Goal: Find specific page/section: Find specific page/section

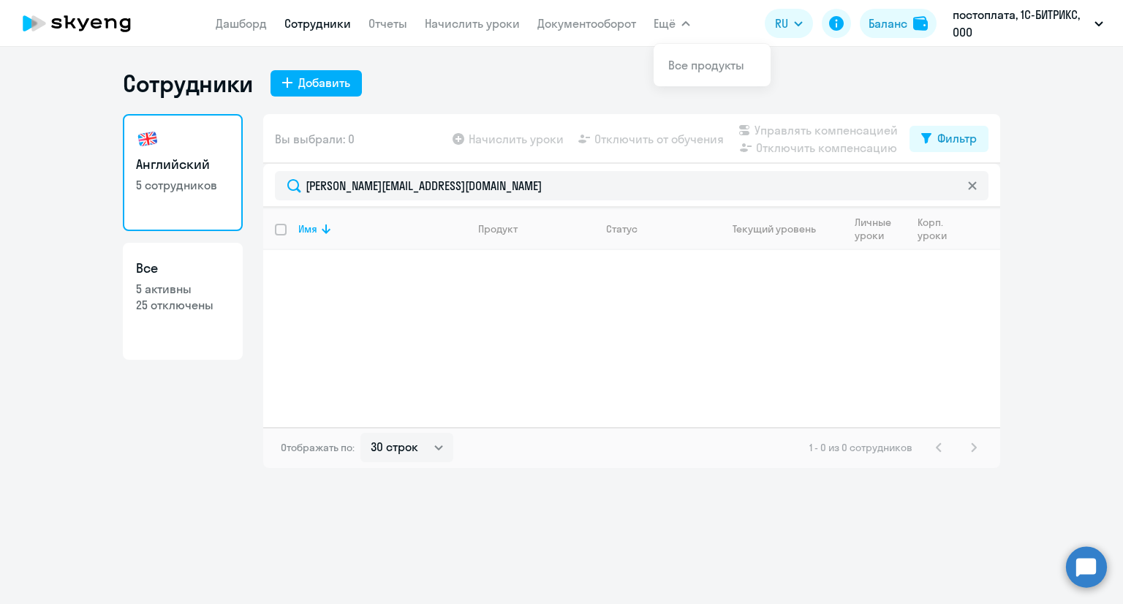
select select "30"
click at [235, 24] on link "Дашборд" at bounding box center [241, 23] width 51 height 15
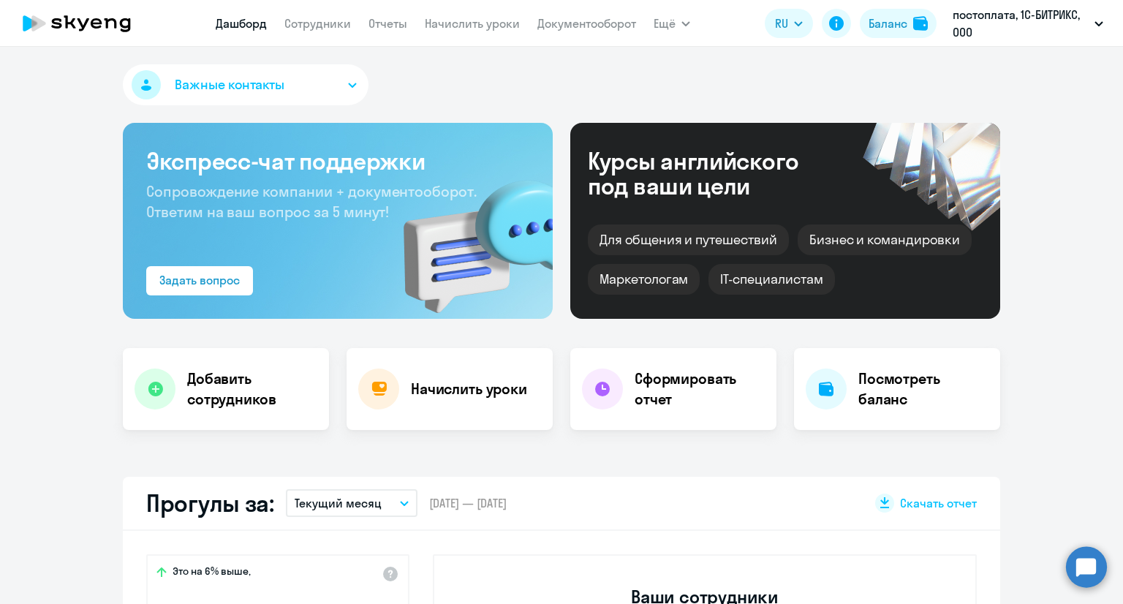
scroll to position [219, 0]
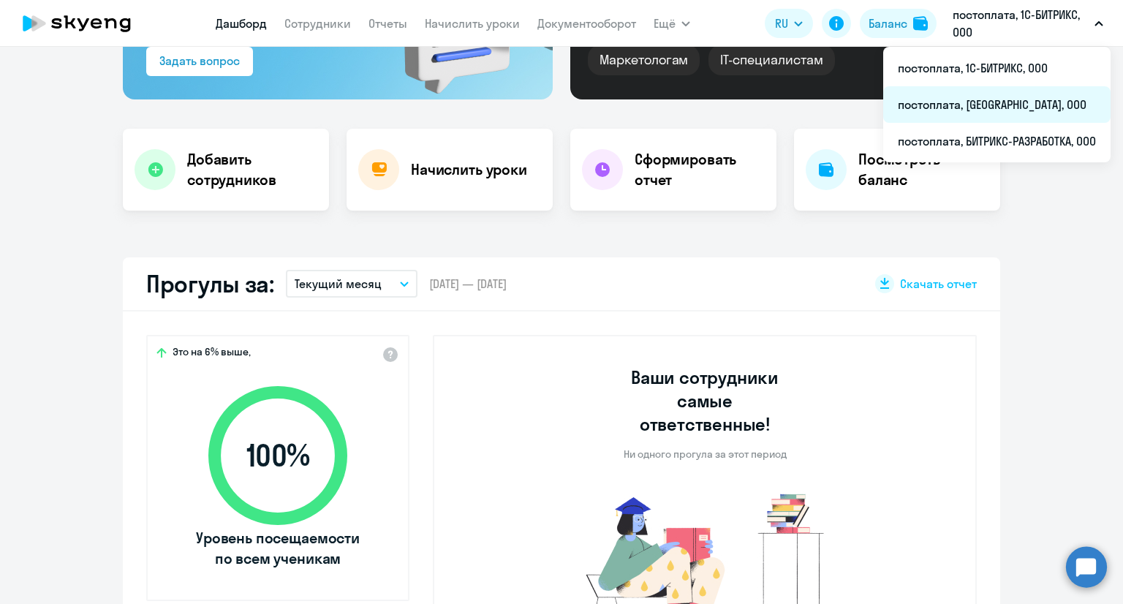
click at [962, 103] on li "постоплата, [GEOGRAPHIC_DATA], ООО" at bounding box center [996, 104] width 227 height 37
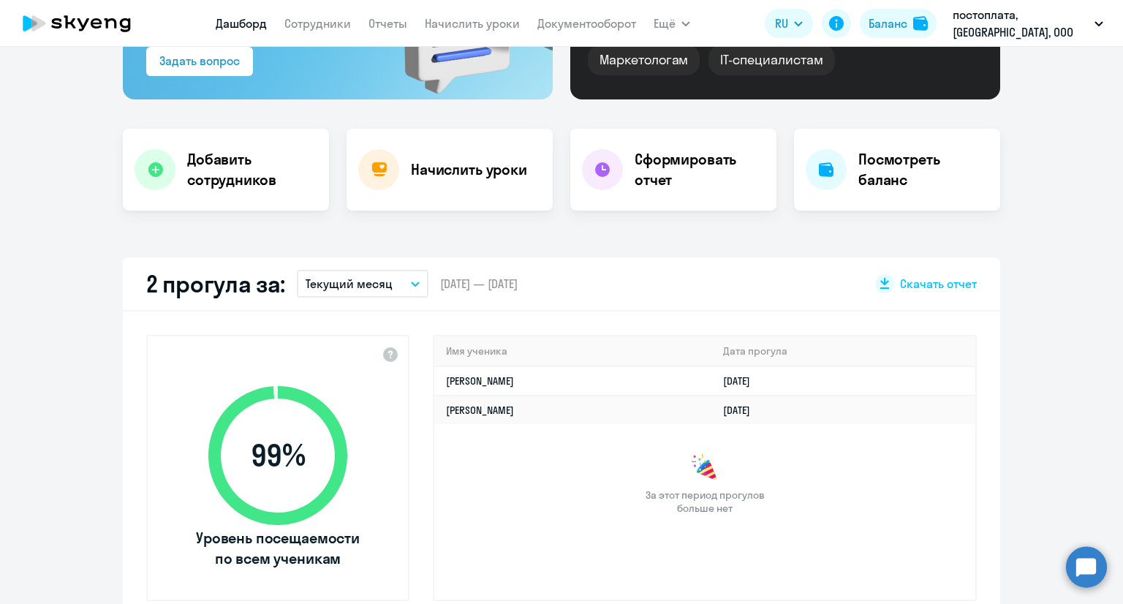
select select "30"
click at [328, 20] on link "Сотрудники" at bounding box center [317, 23] width 67 height 15
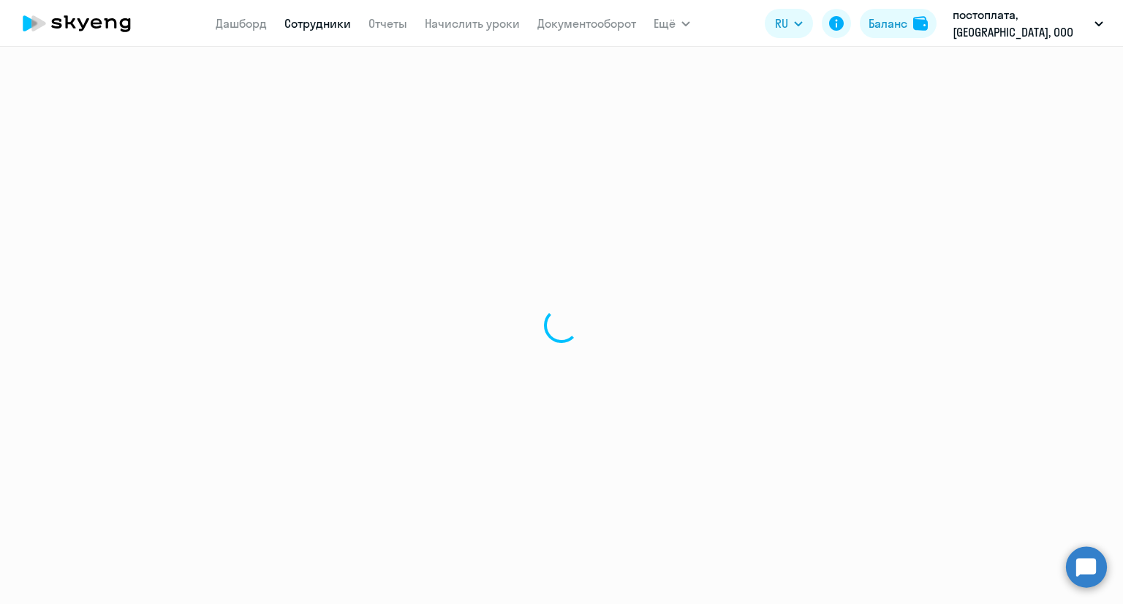
select select "30"
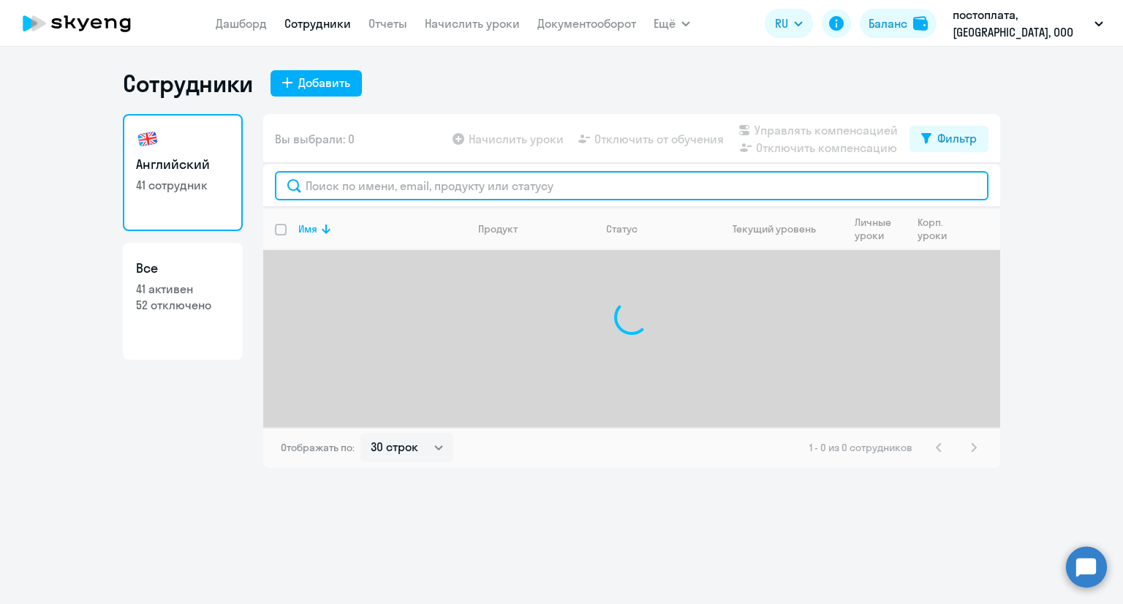
click at [367, 195] on input "text" at bounding box center [632, 185] width 714 height 29
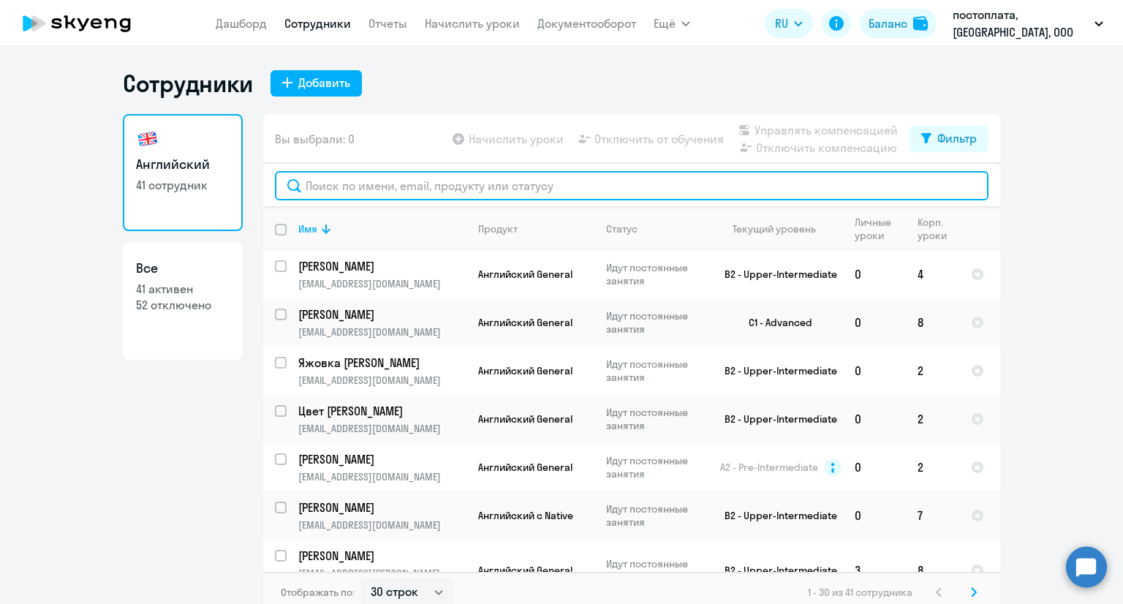
paste input "[EMAIL_ADDRESS][DOMAIN_NAME]"
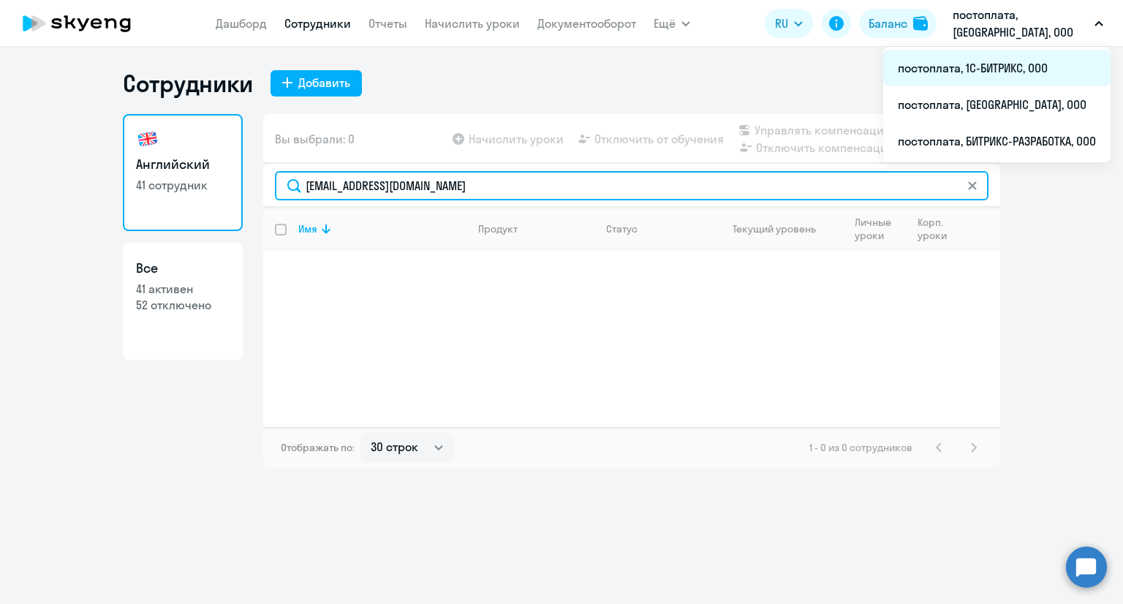
type input "[EMAIL_ADDRESS][DOMAIN_NAME]"
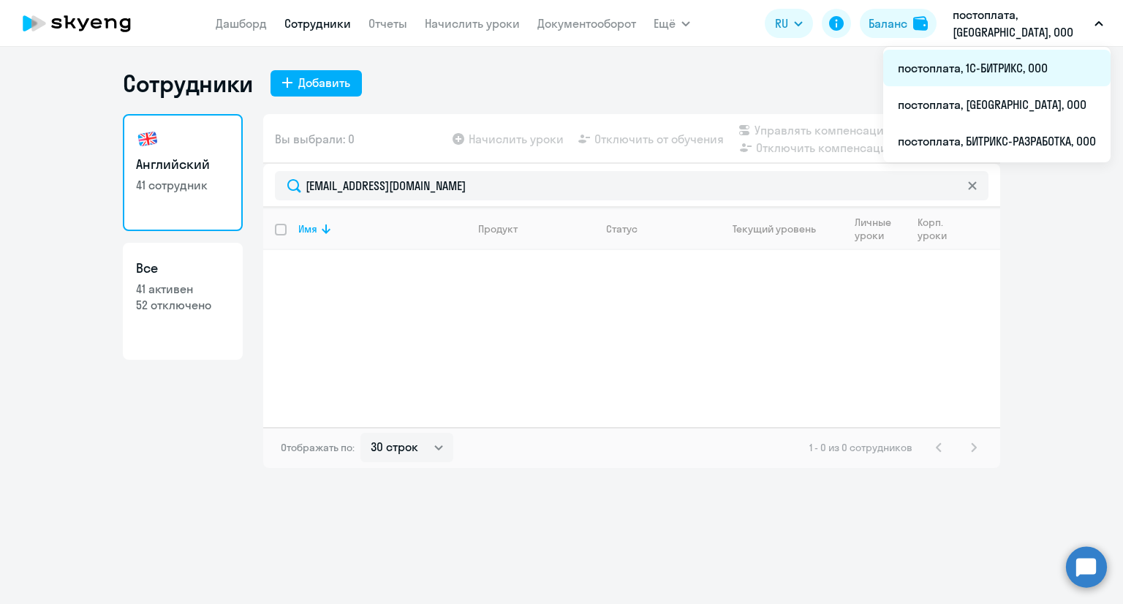
click at [947, 71] on li "постоплата, 1С-БИТРИКС, ООО" at bounding box center [996, 68] width 227 height 37
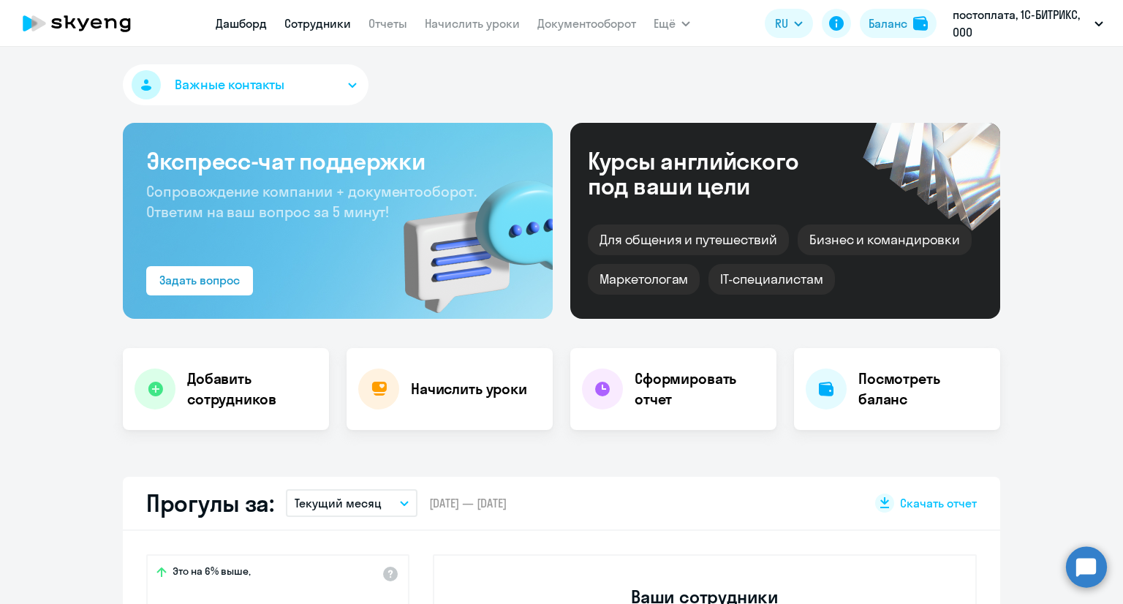
click at [297, 26] on link "Сотрудники" at bounding box center [317, 23] width 67 height 15
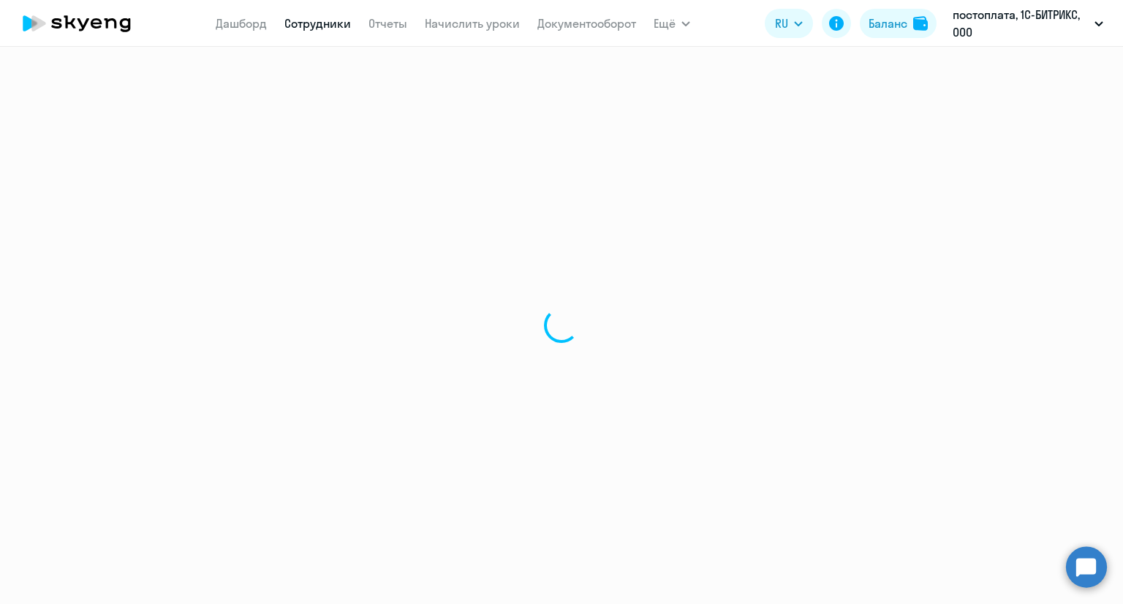
select select "30"
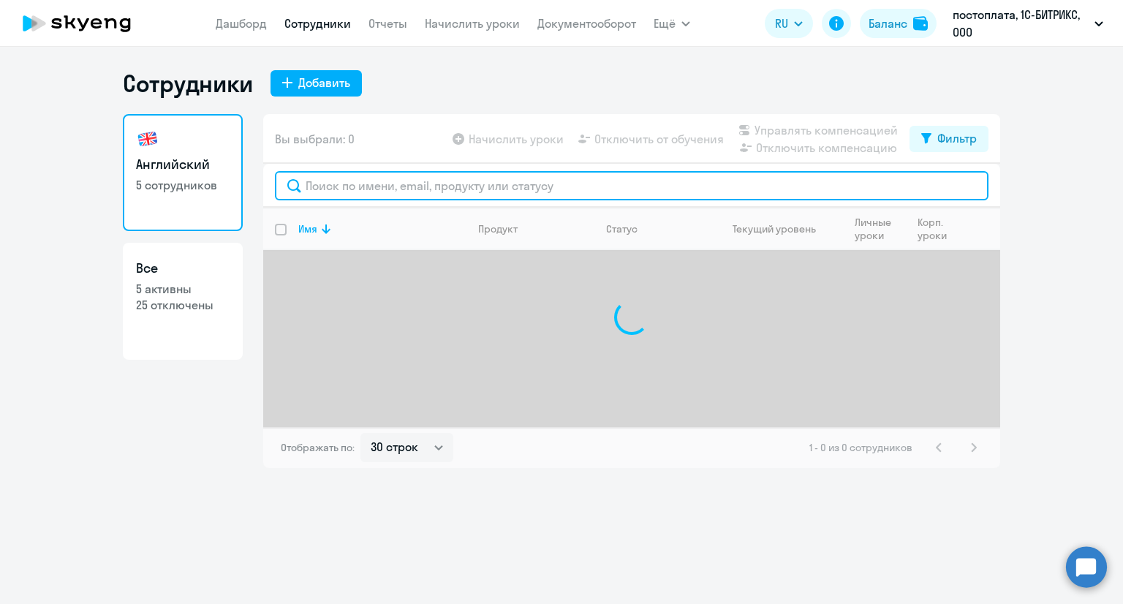
click at [344, 176] on input "text" at bounding box center [632, 185] width 714 height 29
paste input "[EMAIL_ADDRESS][DOMAIN_NAME]"
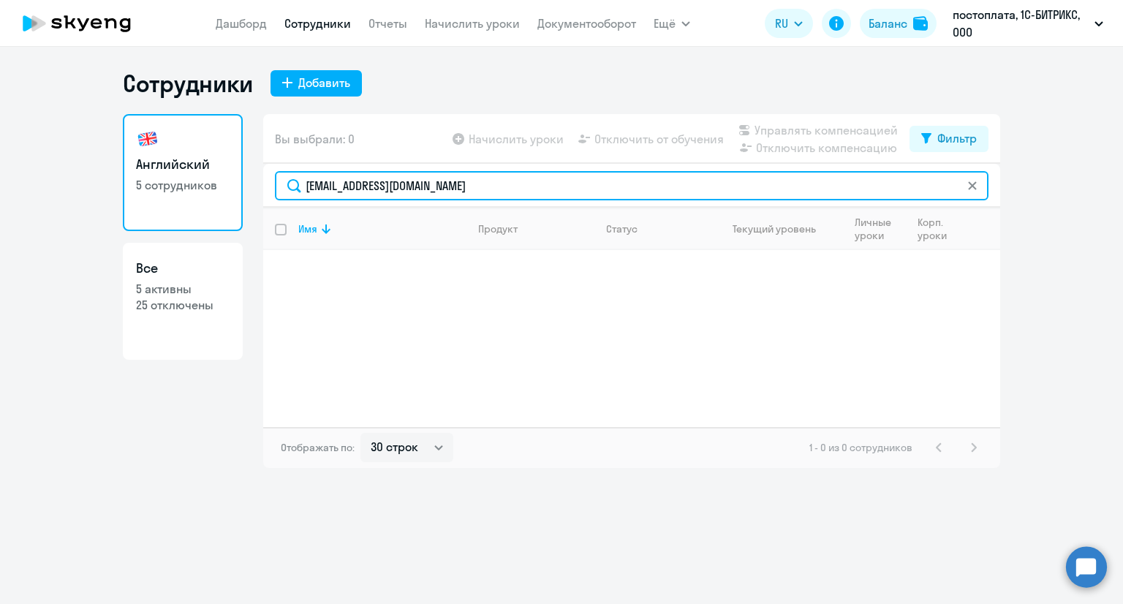
type input "[EMAIL_ADDRESS][DOMAIN_NAME]"
